Goal: Task Accomplishment & Management: Manage account settings

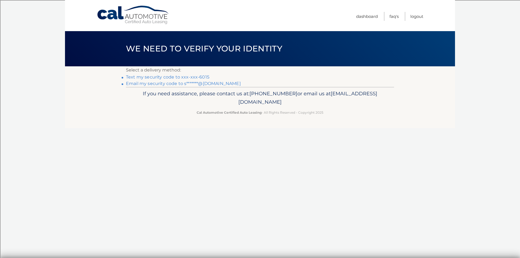
click at [169, 76] on link "Text my security code to xxx-xxx-6015" at bounding box center [167, 76] width 83 height 5
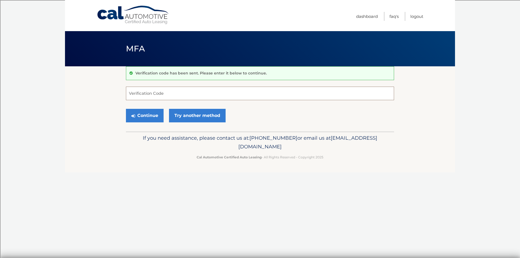
click at [144, 94] on input "Verification Code" at bounding box center [260, 94] width 268 height 14
type input "343369"
click at [145, 114] on button "Continue" at bounding box center [145, 116] width 38 height 14
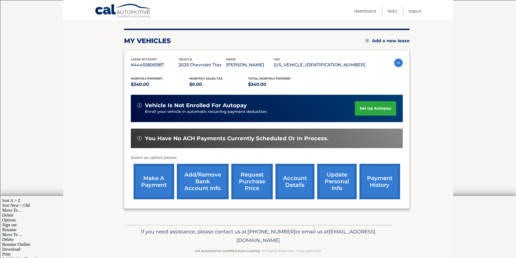
scroll to position [70, 0]
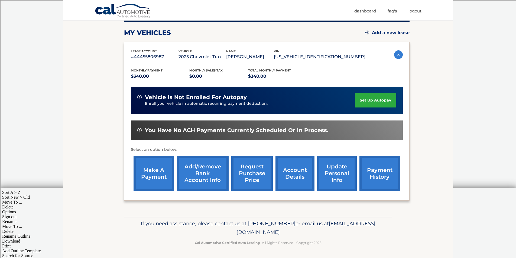
click at [148, 170] on link "make a payment" at bounding box center [153, 173] width 41 height 35
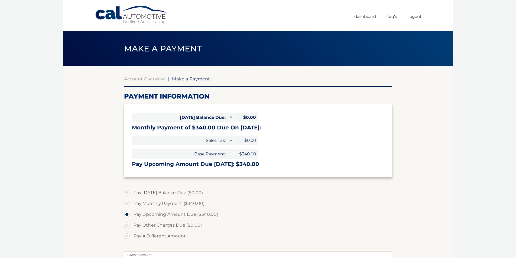
select select "NTE2ZjUyMWItZWRkZi00NmZkLTkwYTktNWE1OWJiN2U3NDY4"
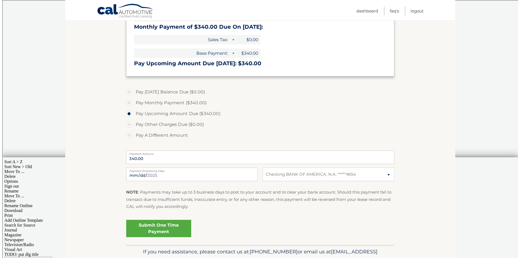
scroll to position [108, 0]
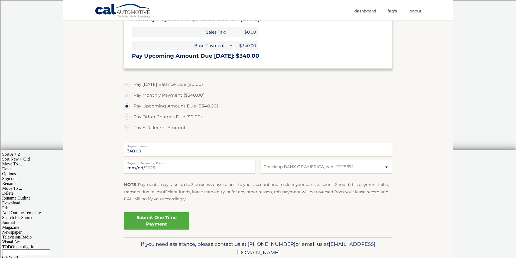
click at [162, 219] on link "Submit One Time Payment" at bounding box center [156, 220] width 65 height 17
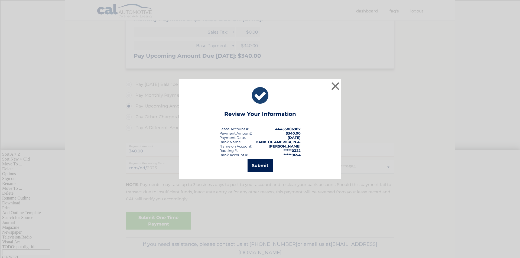
click at [259, 163] on button "Submit" at bounding box center [259, 165] width 25 height 13
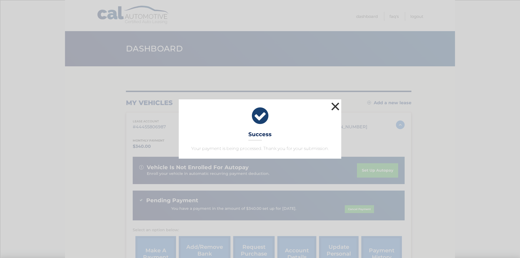
click at [333, 106] on button "×" at bounding box center [335, 106] width 11 height 11
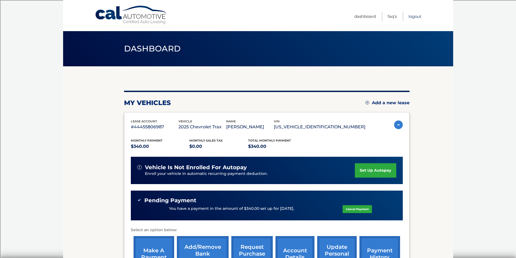
click at [415, 16] on link "Logout" at bounding box center [414, 16] width 13 height 9
